Goal: Task Accomplishment & Management: Use online tool/utility

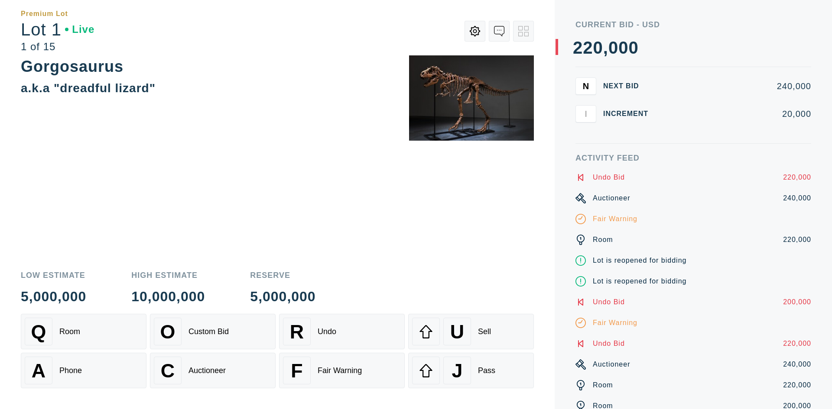
click at [241, 187] on div "Gorgosaurus a.k.a "dreadful lizard"" at bounding box center [277, 158] width 513 height 206
click at [213, 335] on div "Custom Bid" at bounding box center [208, 332] width 40 height 9
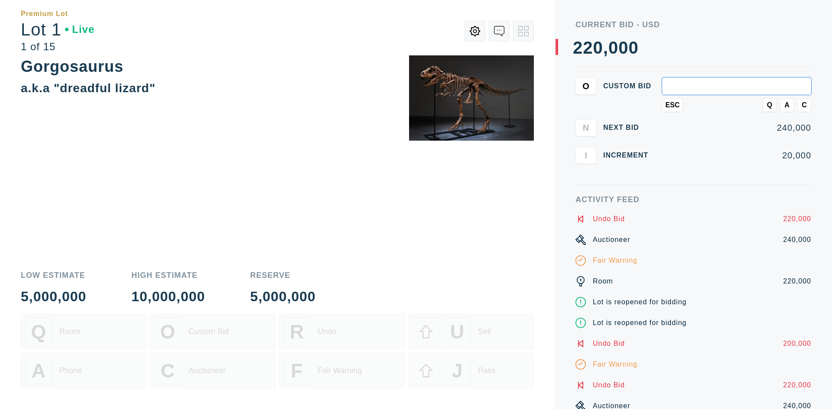
click at [694, 88] on input "text" at bounding box center [736, 86] width 149 height 17
type input "2,000,000"
click at [787, 107] on span "A" at bounding box center [786, 105] width 5 height 8
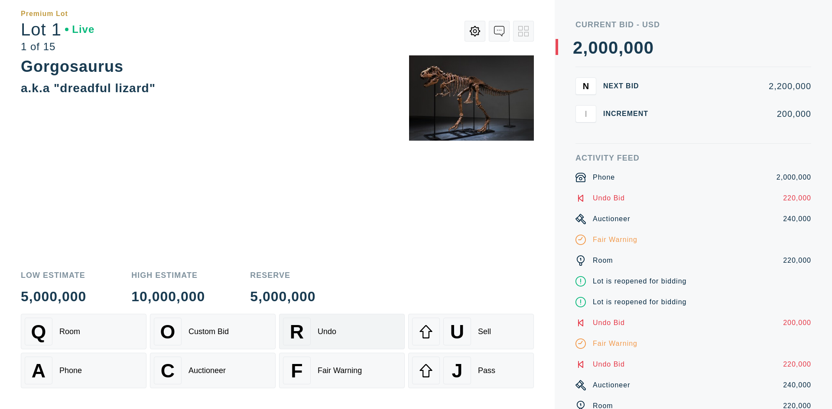
click at [358, 330] on div "R Undo" at bounding box center [342, 332] width 118 height 28
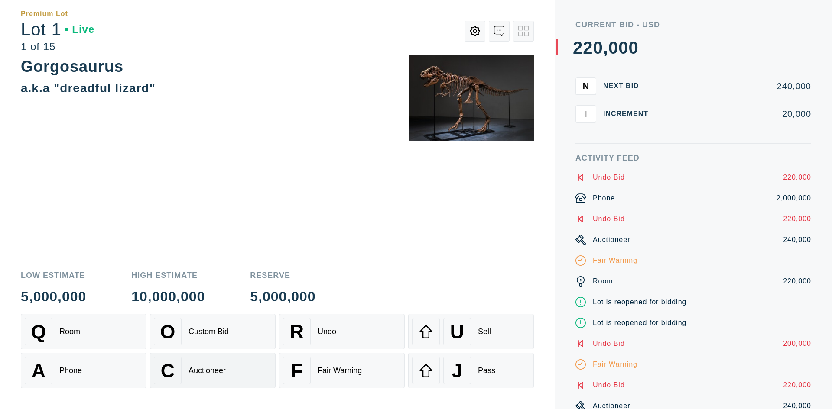
click at [187, 369] on div "C Auctioneer" at bounding box center [213, 371] width 118 height 28
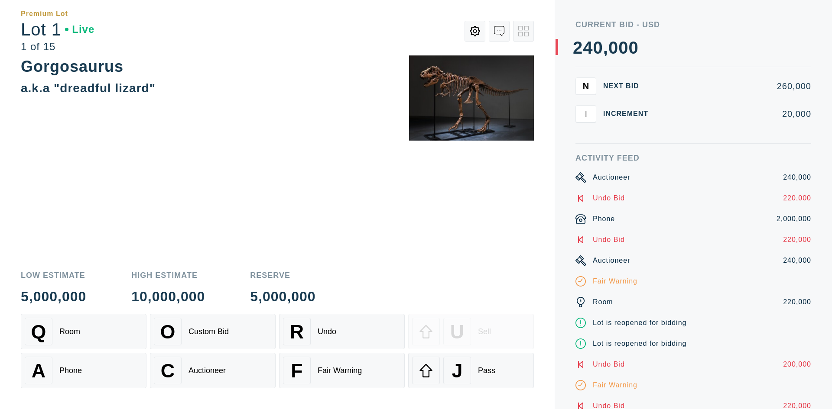
click at [249, 223] on div "Gorgosaurus a.k.a "dreadful lizard"" at bounding box center [277, 158] width 513 height 206
click at [315, 363] on div "F Fair Warning" at bounding box center [342, 371] width 118 height 28
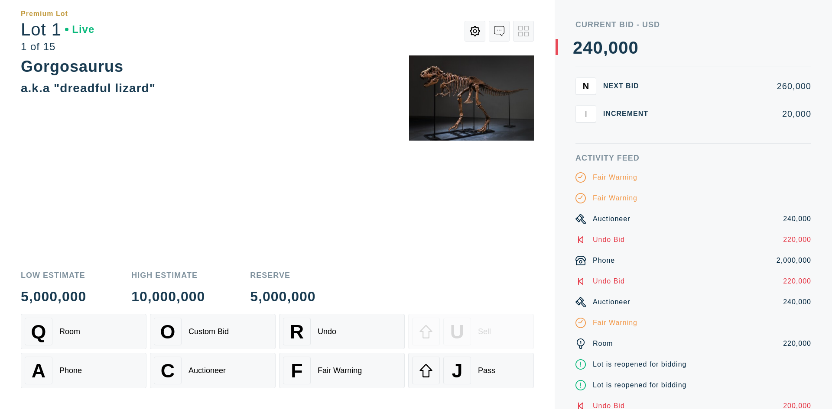
click at [408, 282] on div "Low Estimate 5,000,000 High Estimate 10,000,000 Reserve 5,000,000" at bounding box center [277, 288] width 513 height 32
click at [441, 363] on div "J Pass" at bounding box center [471, 371] width 118 height 28
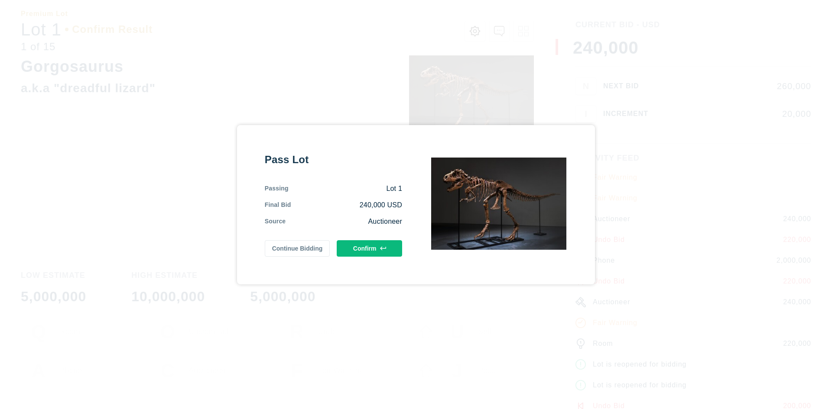
click at [302, 245] on button "Continue Bidding" at bounding box center [297, 248] width 65 height 16
